Goal: Task Accomplishment & Management: Complete application form

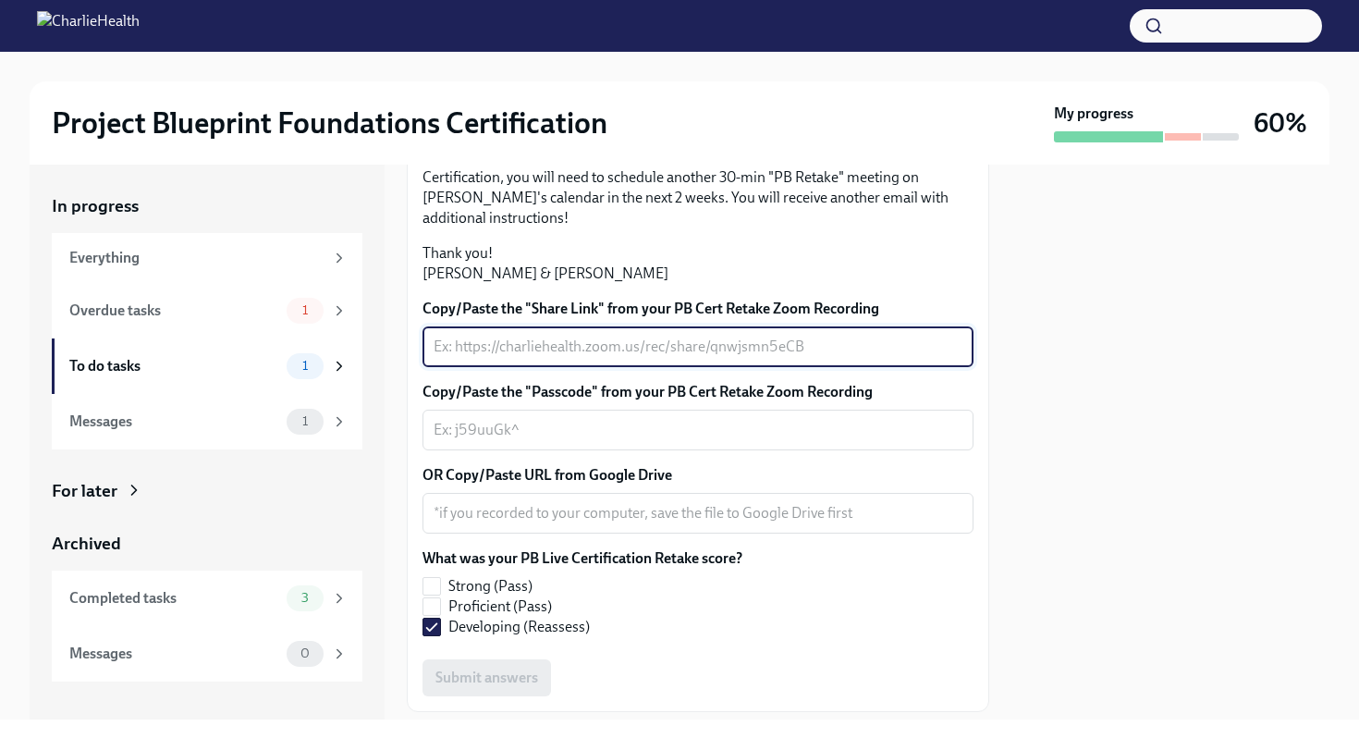
scroll to position [537, 0]
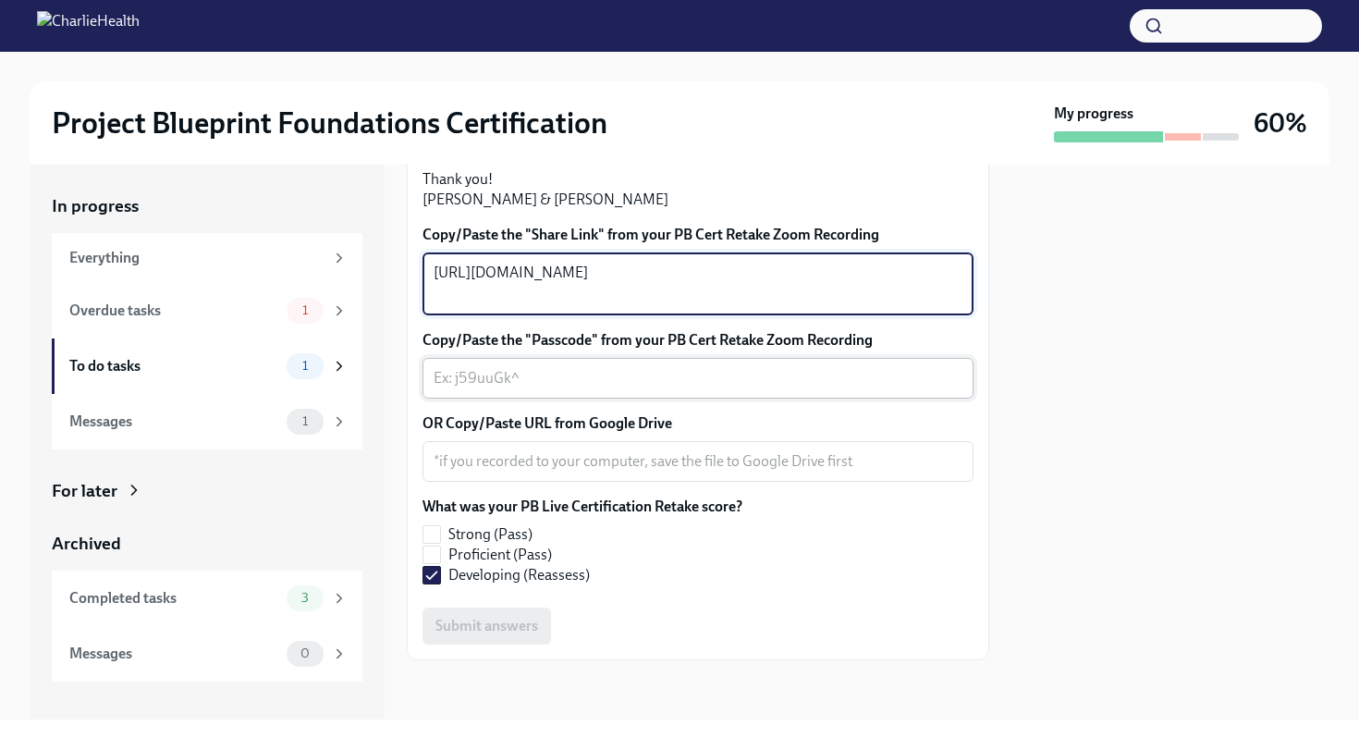
type textarea "[URL][DOMAIN_NAME]"
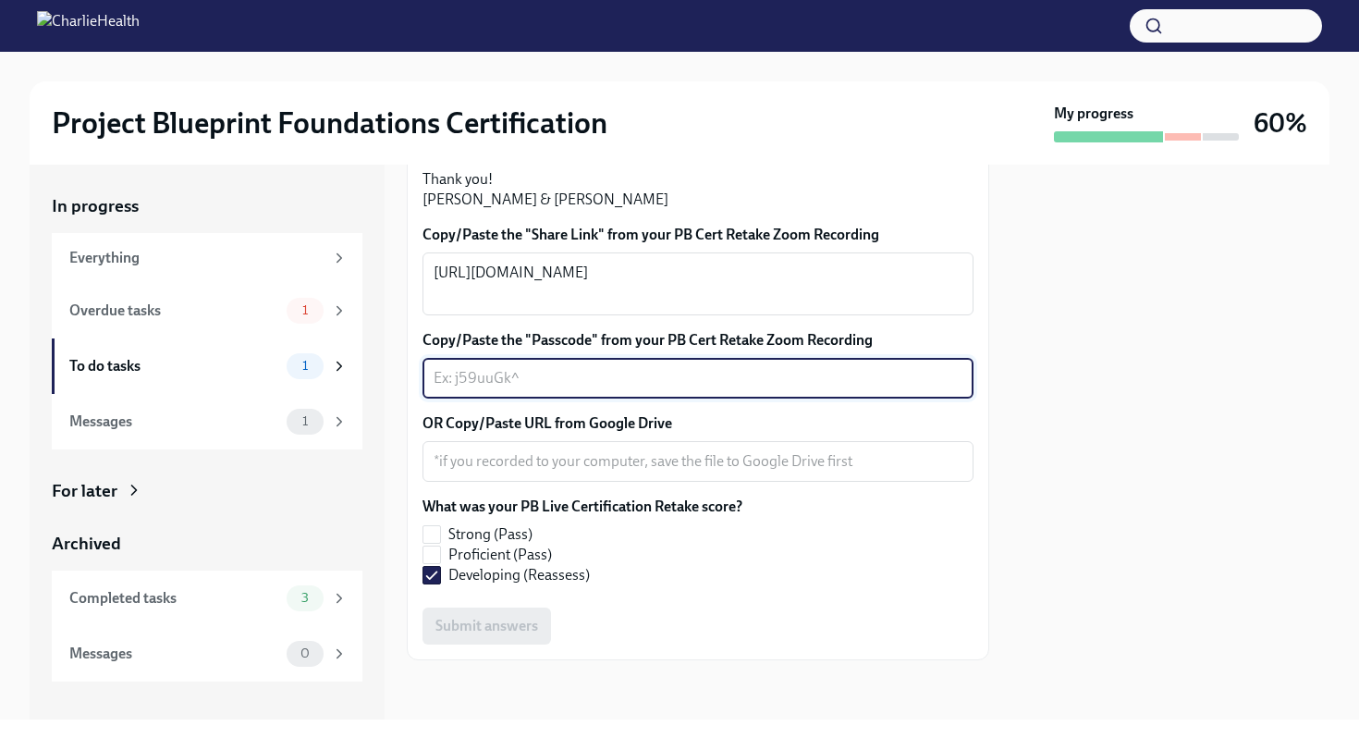
click at [511, 389] on textarea "Copy/Paste the "Passcode" from your PB Cert Retake Zoom Recording" at bounding box center [698, 378] width 529 height 22
paste textarea ".dwJ?38h"
type textarea ".dwJ?38h"
click at [444, 544] on label "Strong (Pass)" at bounding box center [574, 534] width 305 height 20
click at [440, 543] on input "Strong (Pass)" at bounding box center [431, 534] width 17 height 17
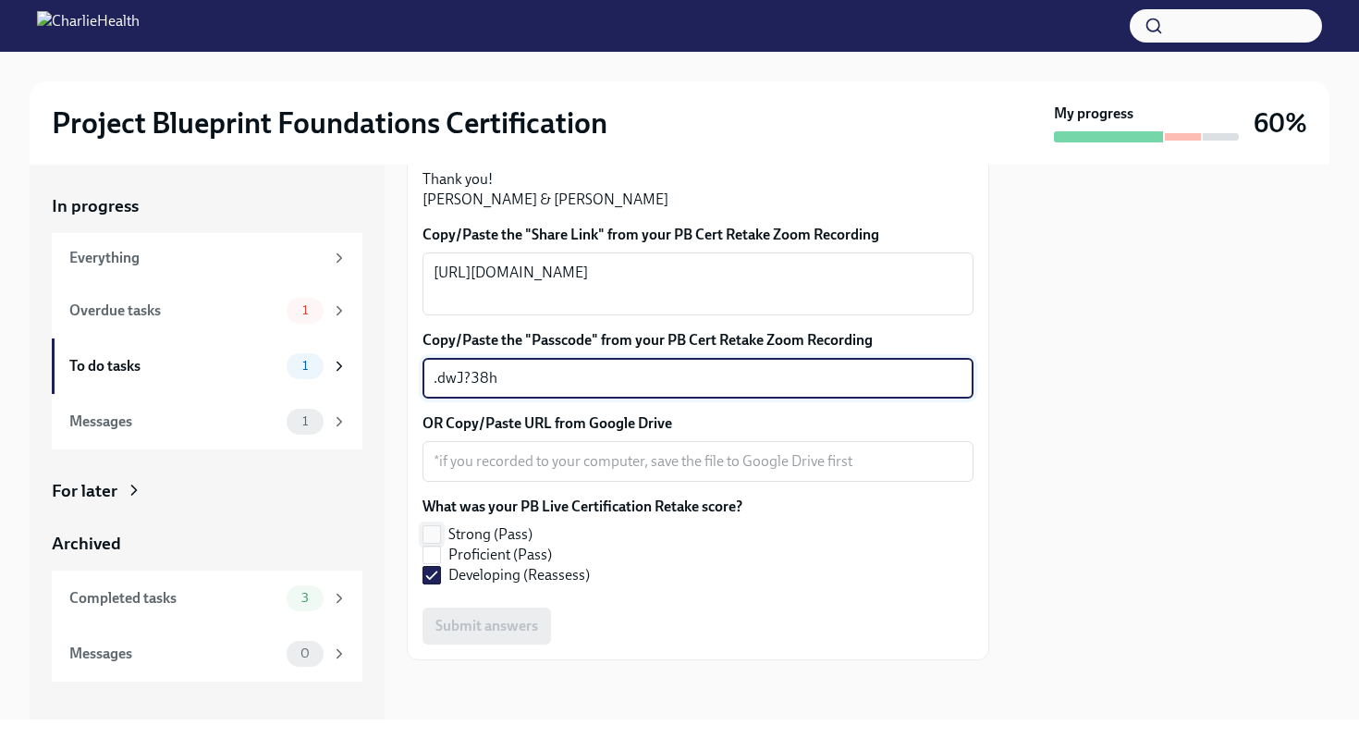
checkbox input "true"
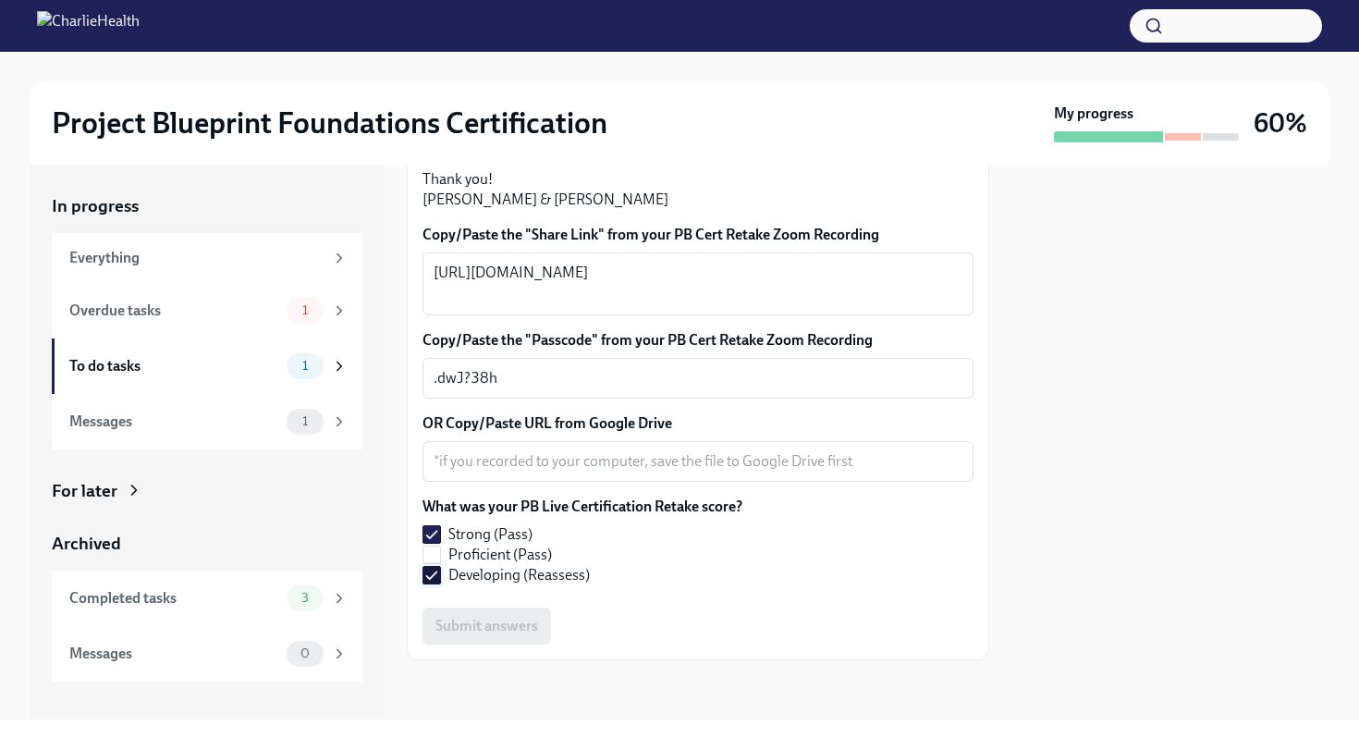
click at [428, 583] on input "Developing (Reassess)" at bounding box center [431, 575] width 17 height 17
checkbox input "false"
click at [521, 472] on textarea "OR Copy/Paste URL from Google Drive" at bounding box center [698, 461] width 529 height 22
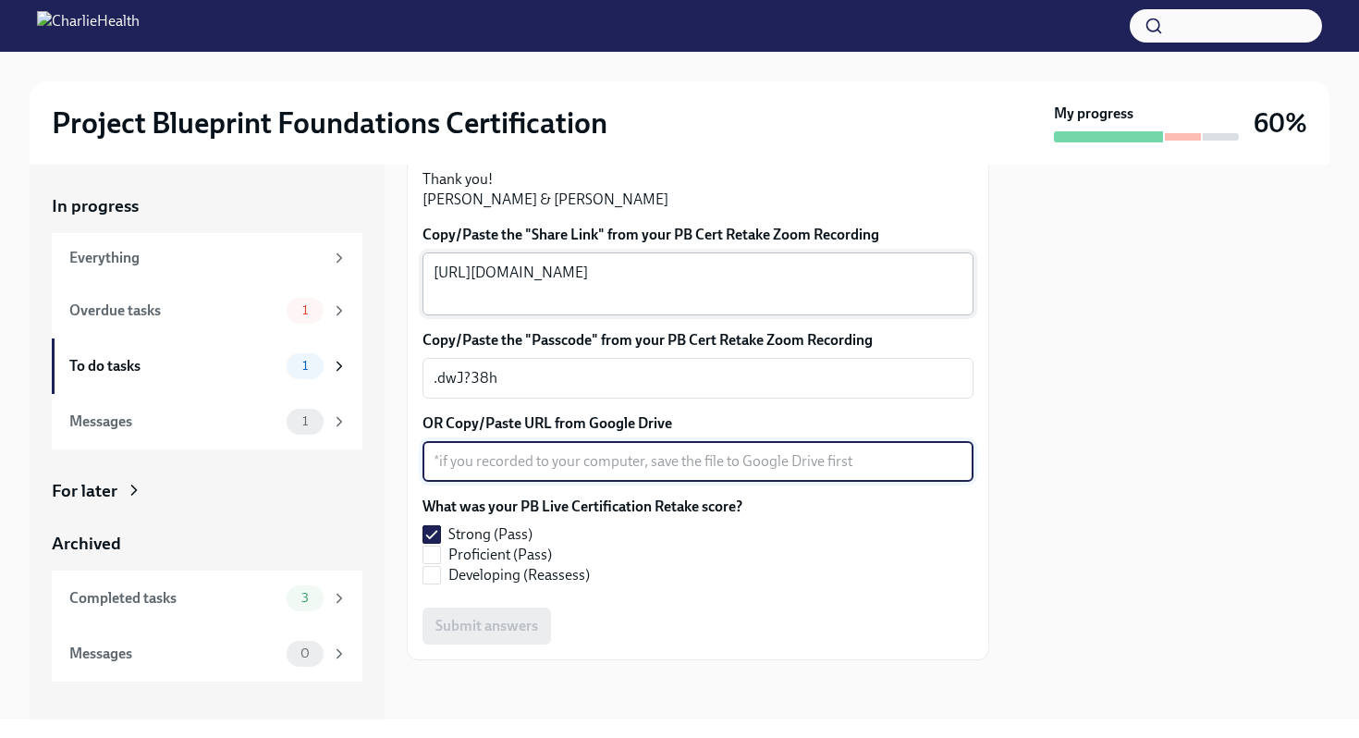
type textarea "*"
type textarea "N/A"
click at [520, 635] on span "Submit answers" at bounding box center [486, 626] width 103 height 18
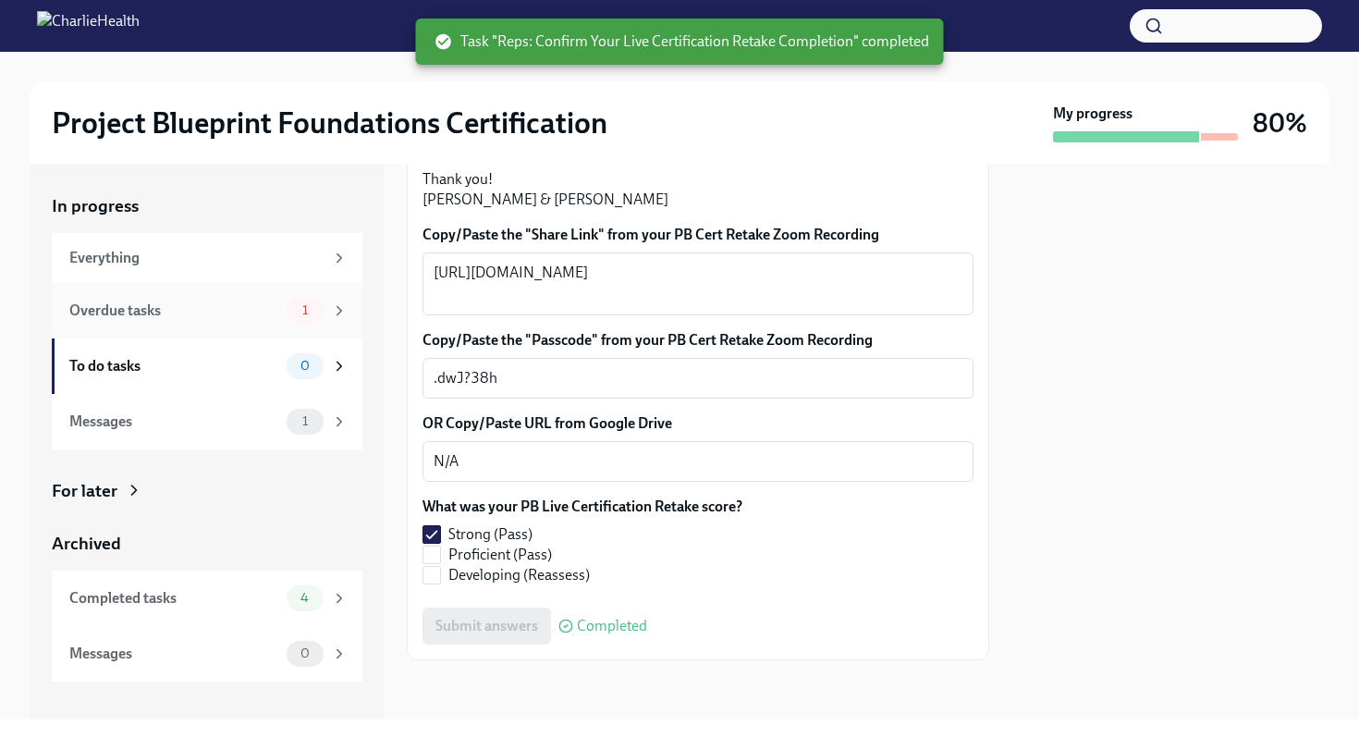
click at [208, 302] on div "Overdue tasks" at bounding box center [174, 310] width 210 height 20
